Goal: Task Accomplishment & Management: Complete application form

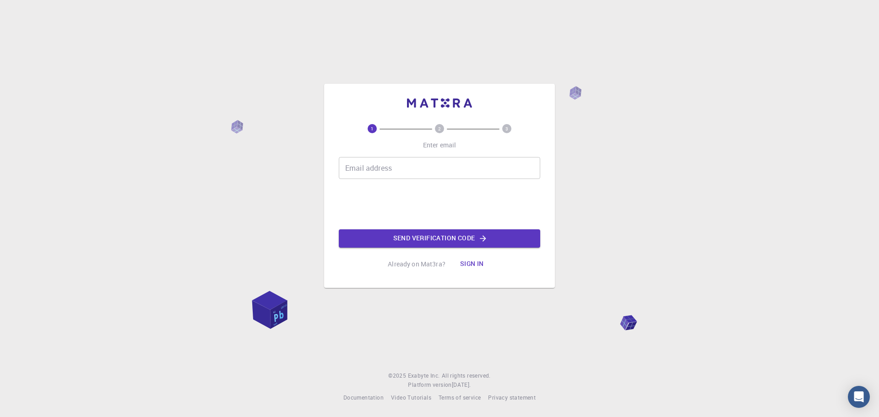
click at [416, 170] on input "Email address" at bounding box center [439, 168] width 201 height 22
type input "pradipdas.iitg@gmail.com"
click at [432, 238] on button "Send verification code" at bounding box center [439, 238] width 201 height 18
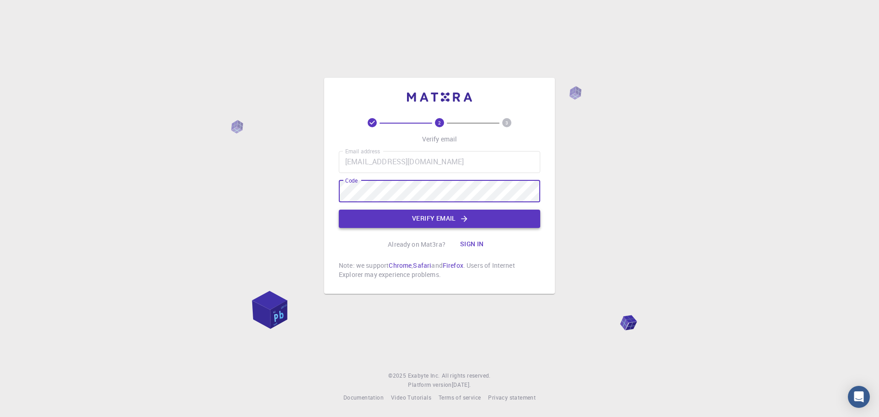
click at [426, 213] on button "Verify email" at bounding box center [439, 219] width 201 height 18
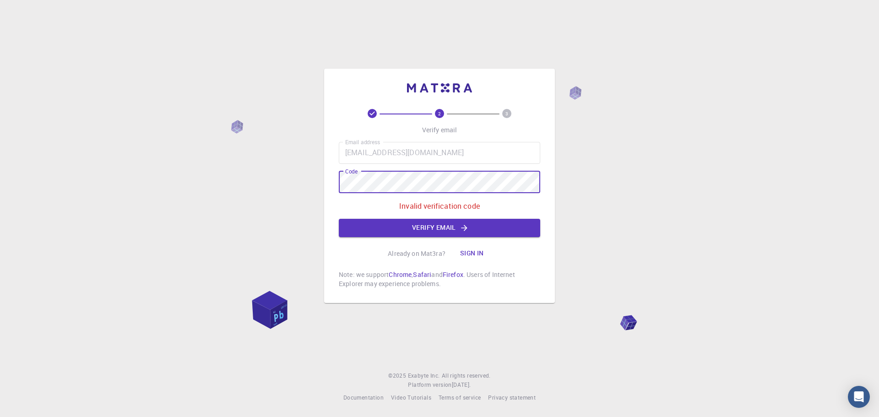
click at [242, 198] on div "2 3 Verify email Email address pradipdas.iitg@gmail.com Email address Code Code…" at bounding box center [439, 208] width 879 height 417
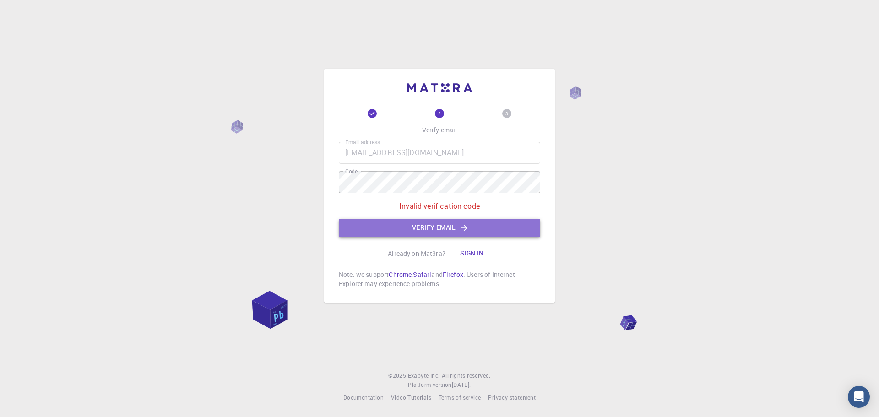
click at [475, 231] on button "Verify email" at bounding box center [439, 228] width 201 height 18
click at [432, 227] on button "Verify email" at bounding box center [439, 228] width 201 height 18
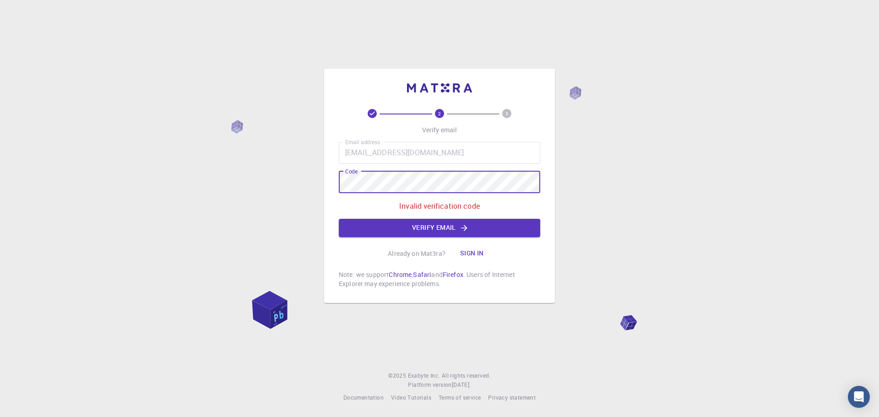
click at [305, 204] on div "2 3 Verify email Email address pradipdas.iitg@gmail.com Email address Code Code…" at bounding box center [439, 208] width 879 height 417
click at [462, 227] on icon "button" at bounding box center [464, 227] width 9 height 9
